Goal: Find contact information: Find contact information

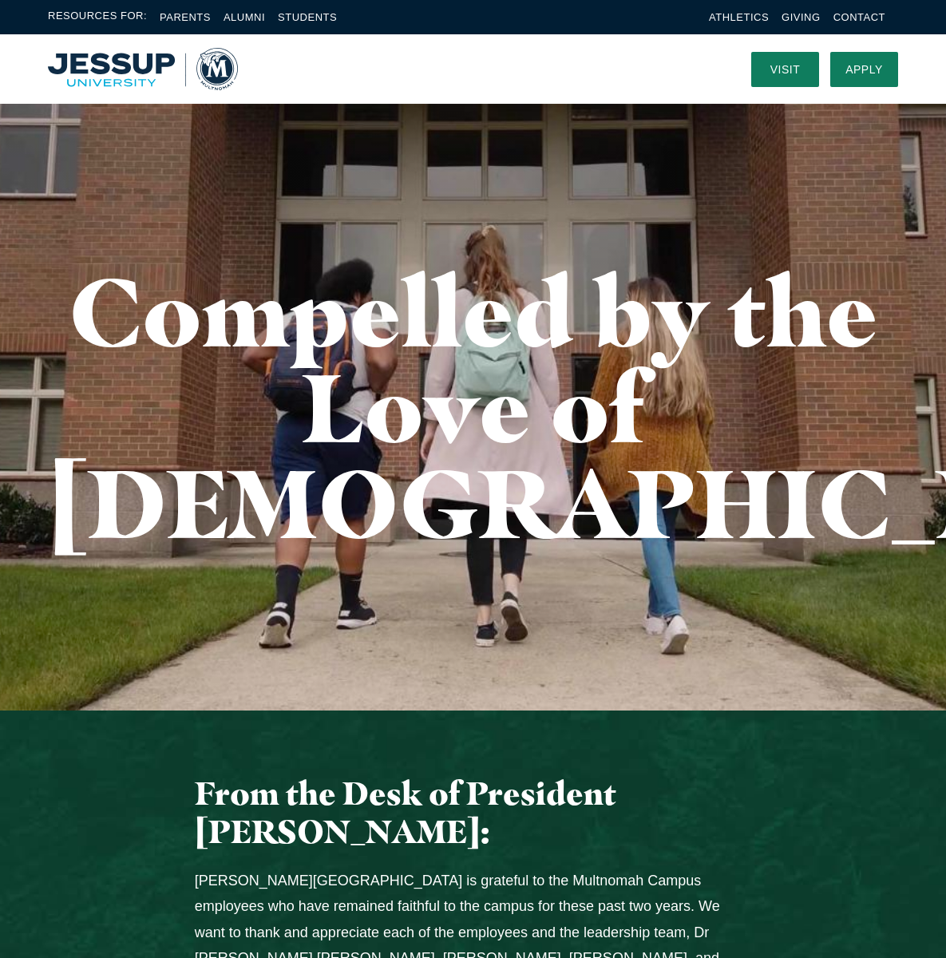
click at [844, 18] on link "Contact" at bounding box center [859, 17] width 52 height 12
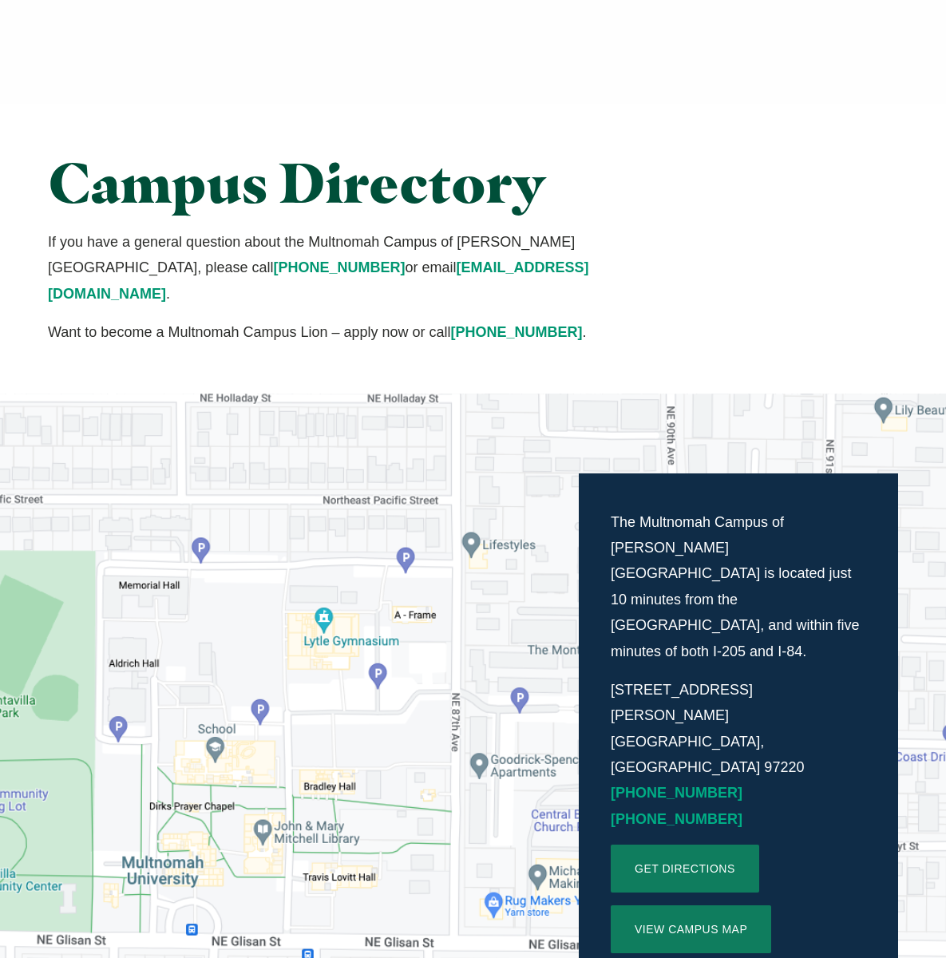
scroll to position [479, 0]
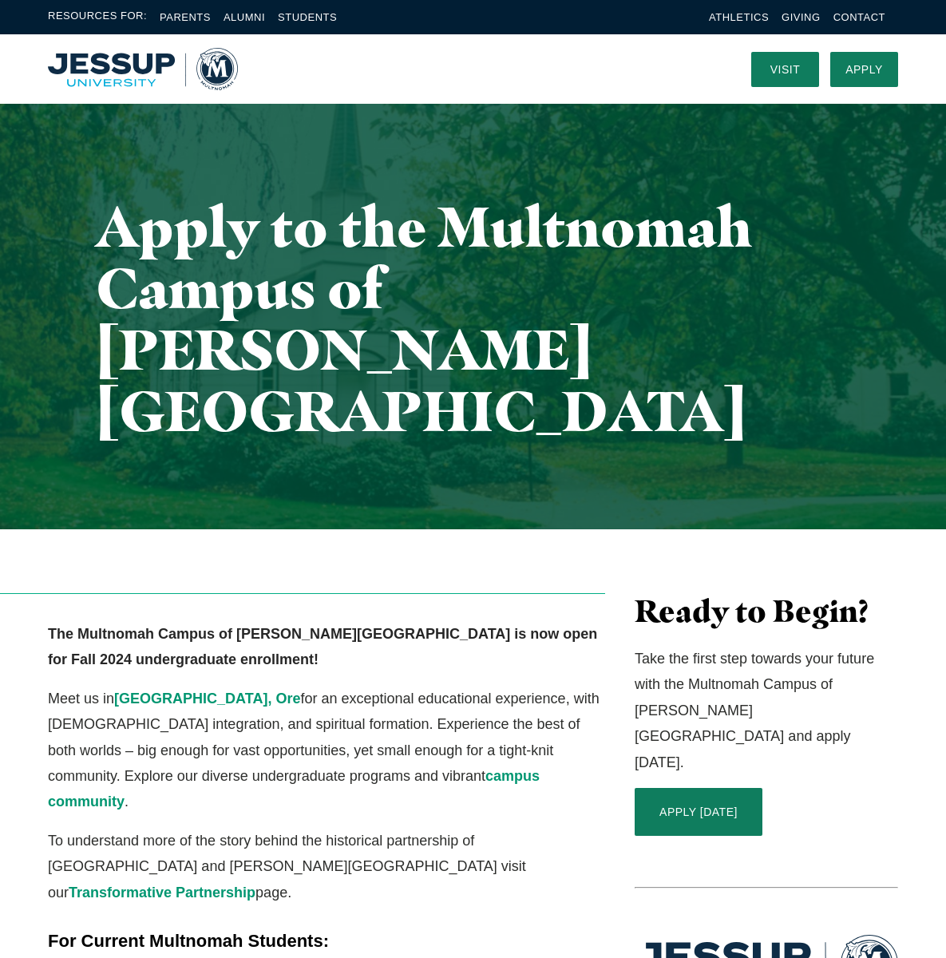
click at [873, 14] on link "Contact" at bounding box center [859, 17] width 52 height 12
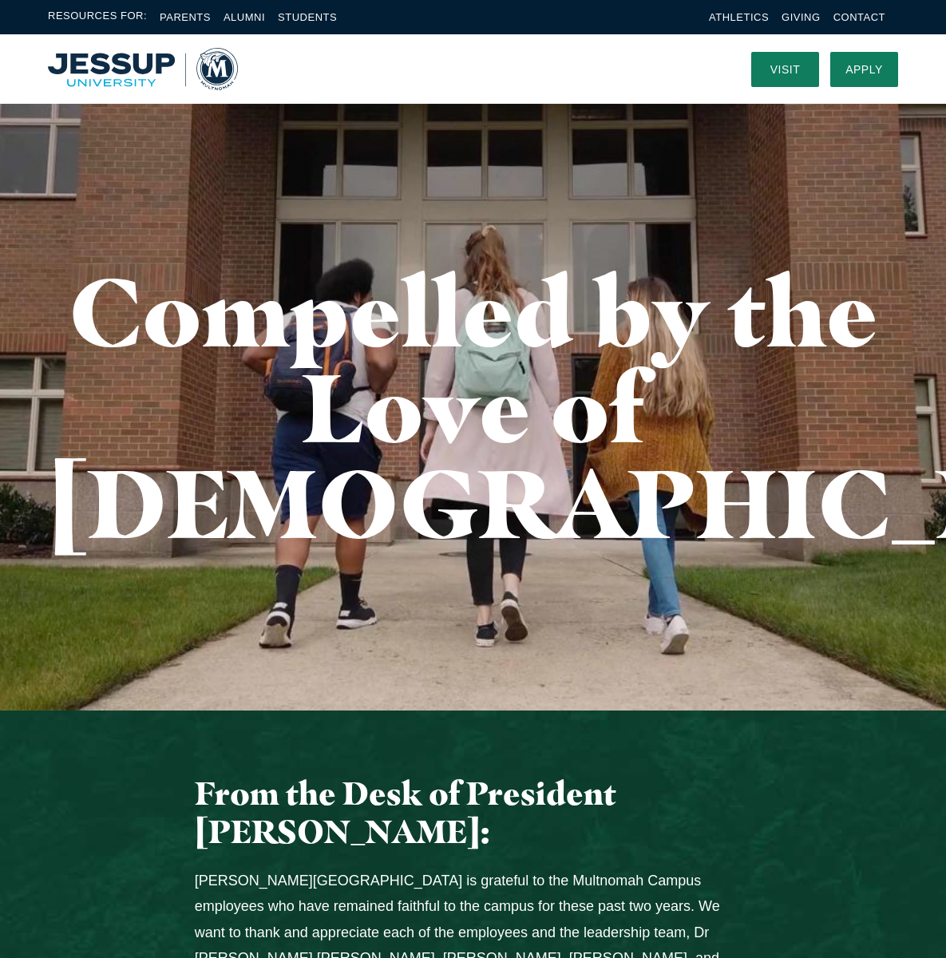
click at [841, 19] on link "Contact" at bounding box center [859, 17] width 52 height 12
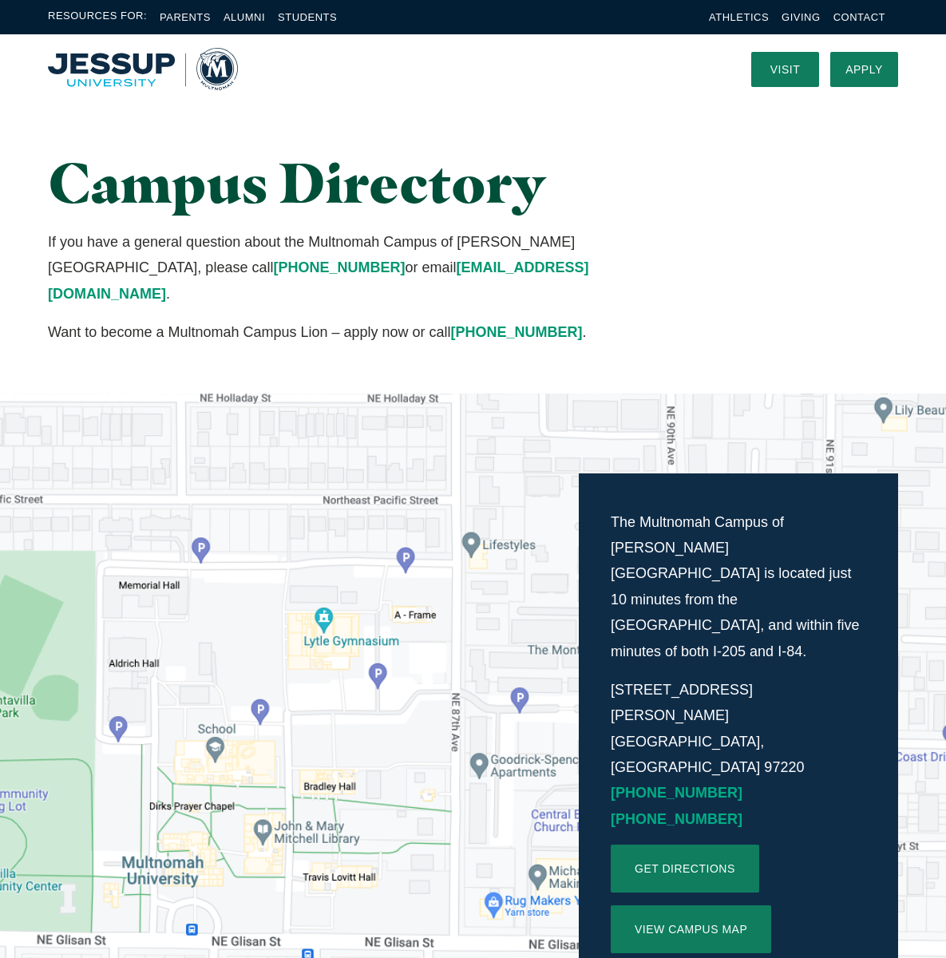
click at [713, 18] on link "Athletics" at bounding box center [739, 17] width 60 height 12
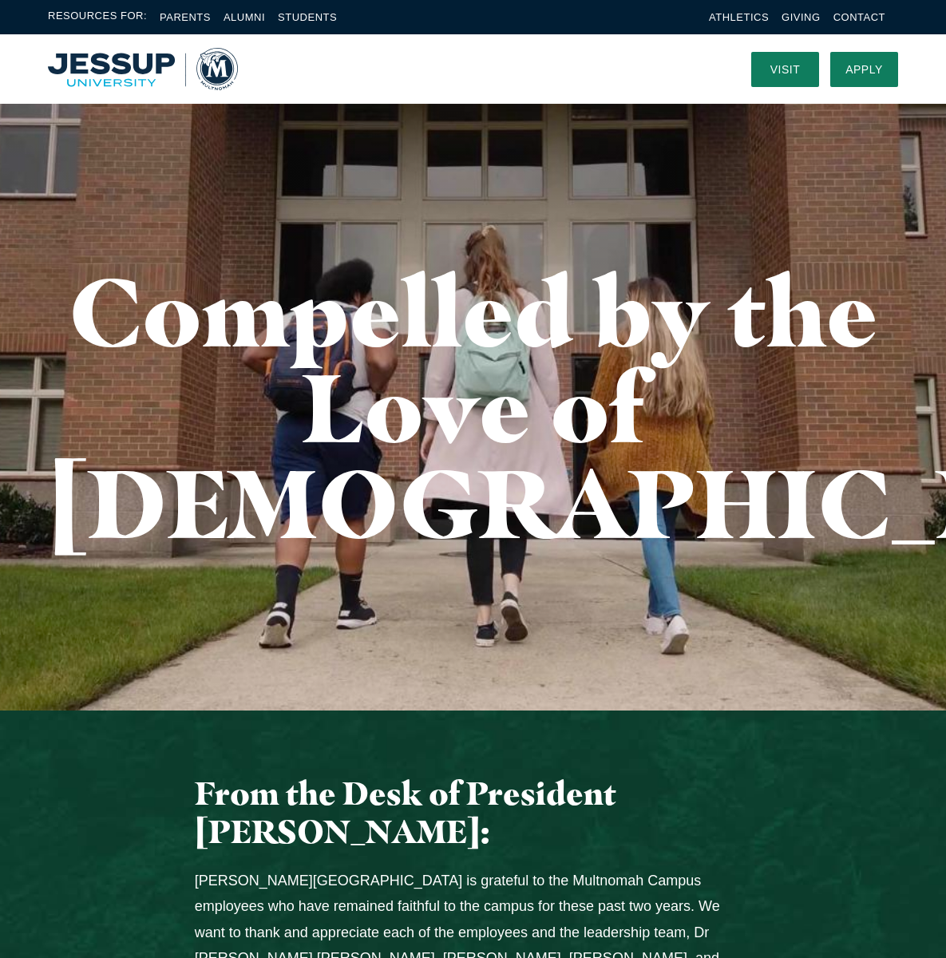
click at [786, 69] on link "Visit" at bounding box center [785, 69] width 68 height 35
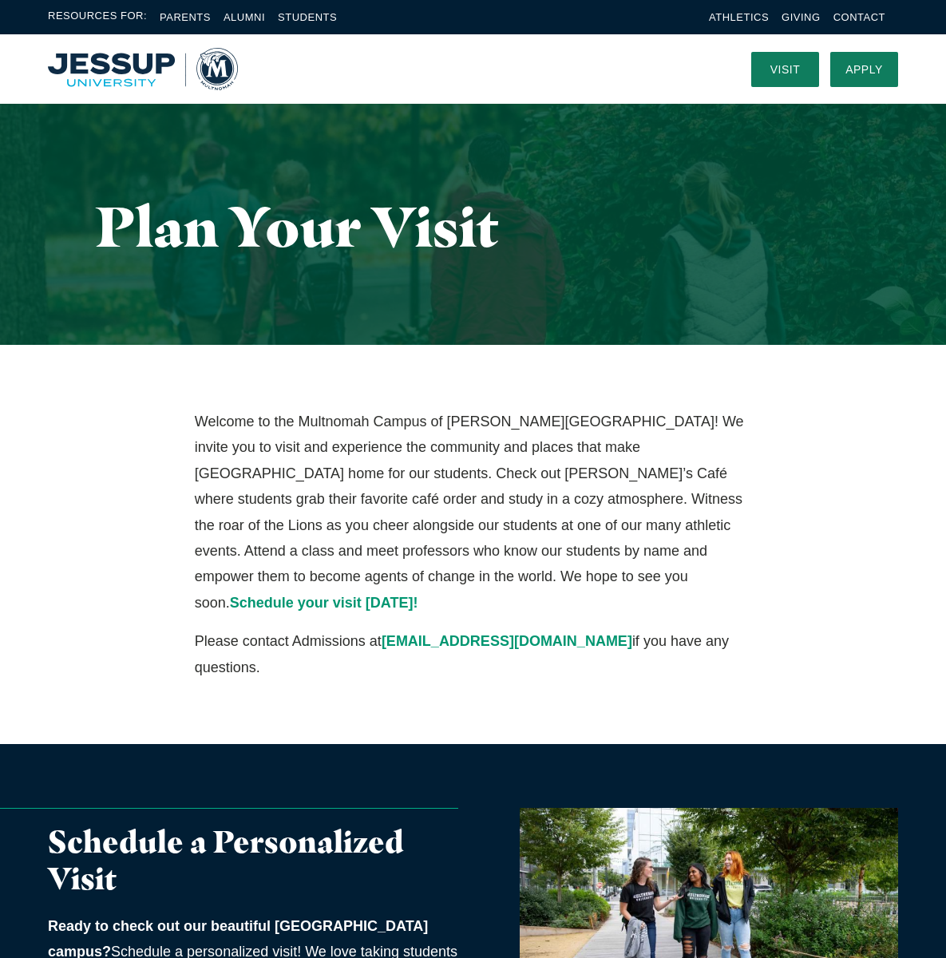
click at [841, 18] on link "Contact" at bounding box center [859, 17] width 52 height 12
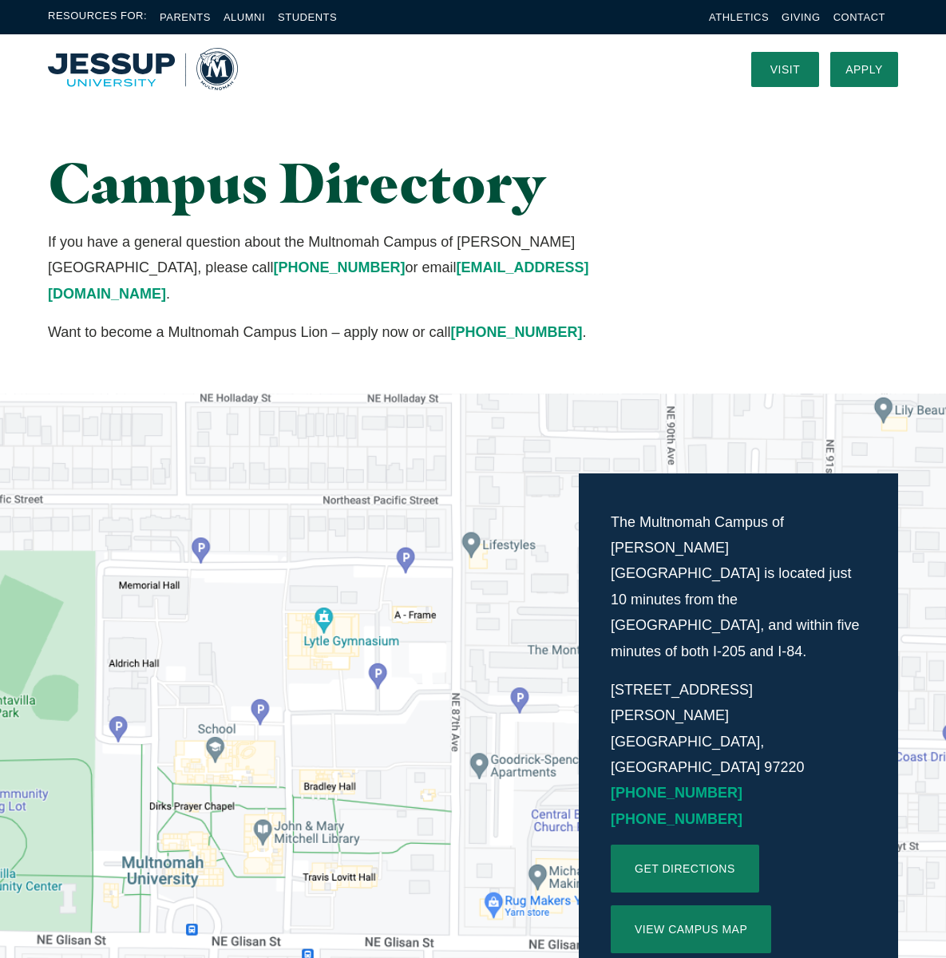
scroll to position [479, 0]
